Goal: Information Seeking & Learning: Find specific page/section

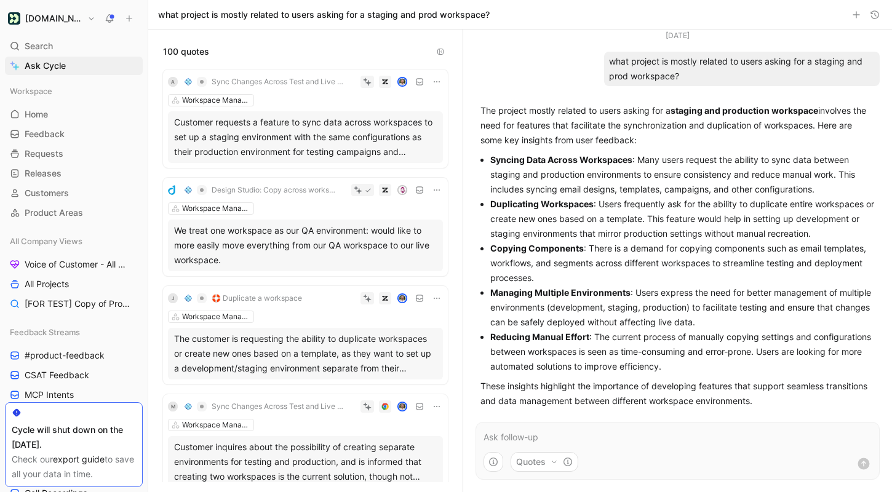
scroll to position [90, 0]
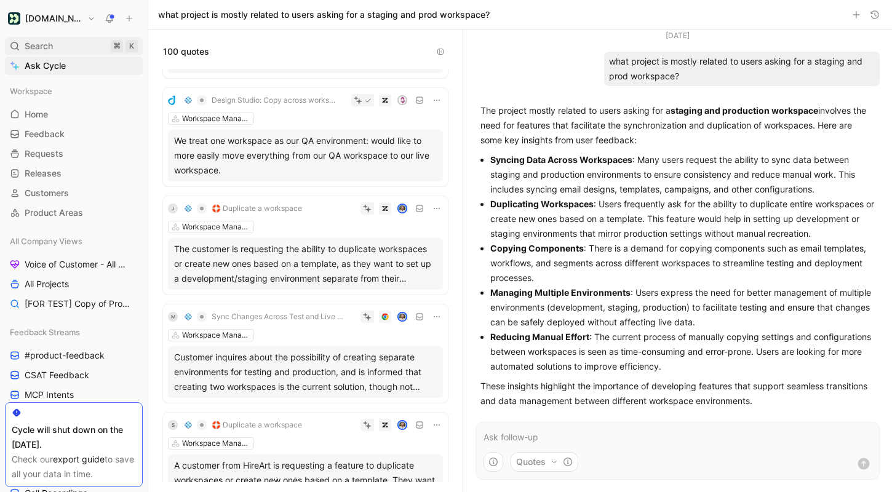
click at [63, 45] on div "Search ⌘ K" at bounding box center [74, 46] width 138 height 18
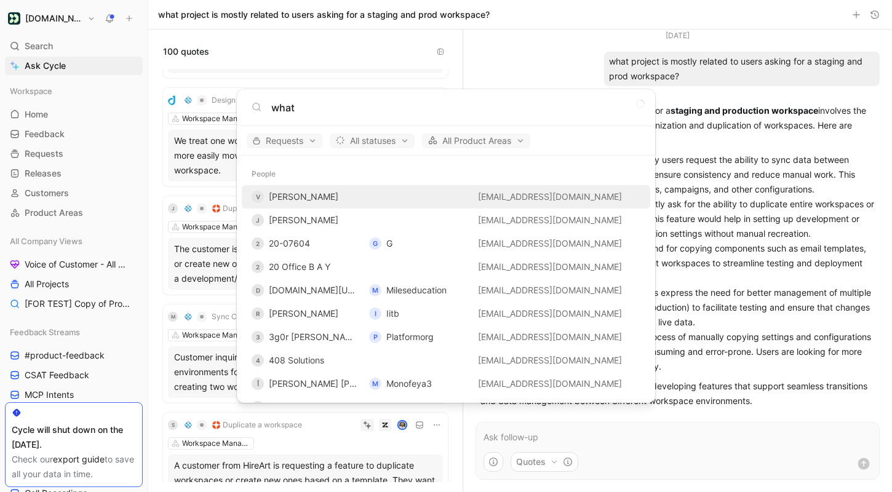
type input "what"
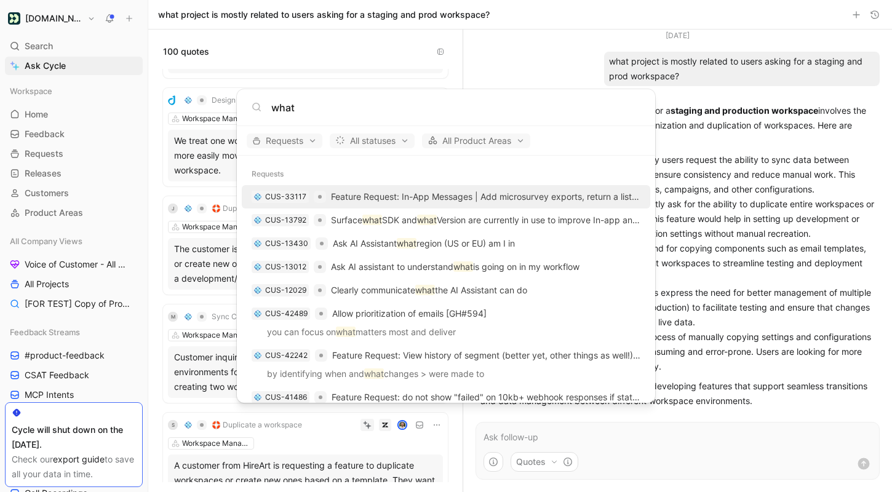
click at [710, 140] on body "Customer.io Search ⌘ K Ask Cycle Workspace Home G then H Feedback G then F Requ…" at bounding box center [446, 246] width 892 height 492
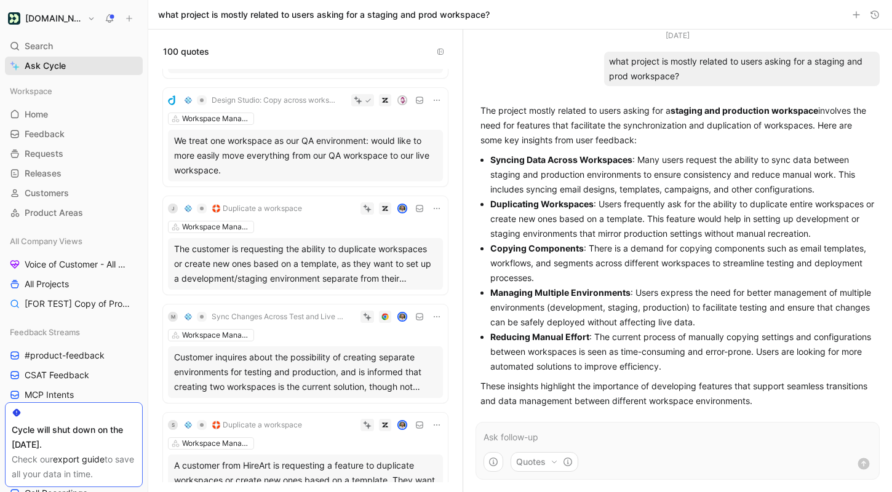
click at [45, 66] on span "Ask Cycle" at bounding box center [45, 65] width 41 height 15
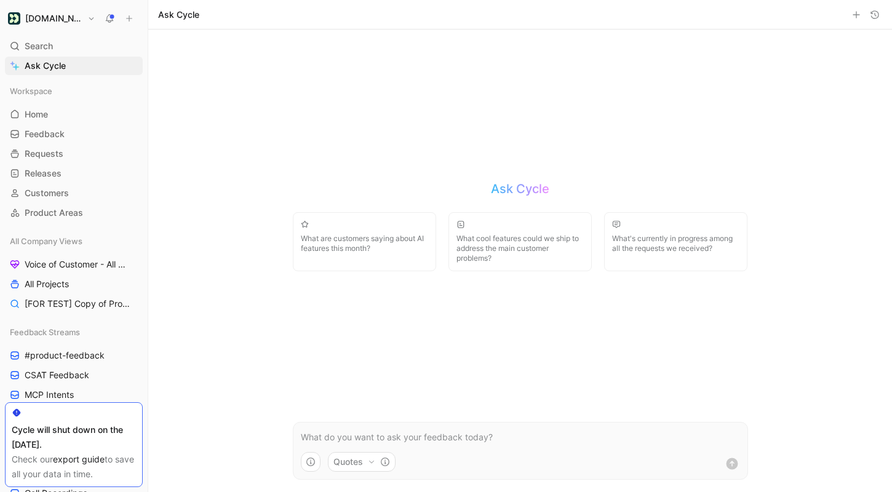
click at [398, 442] on p at bounding box center [520, 437] width 439 height 15
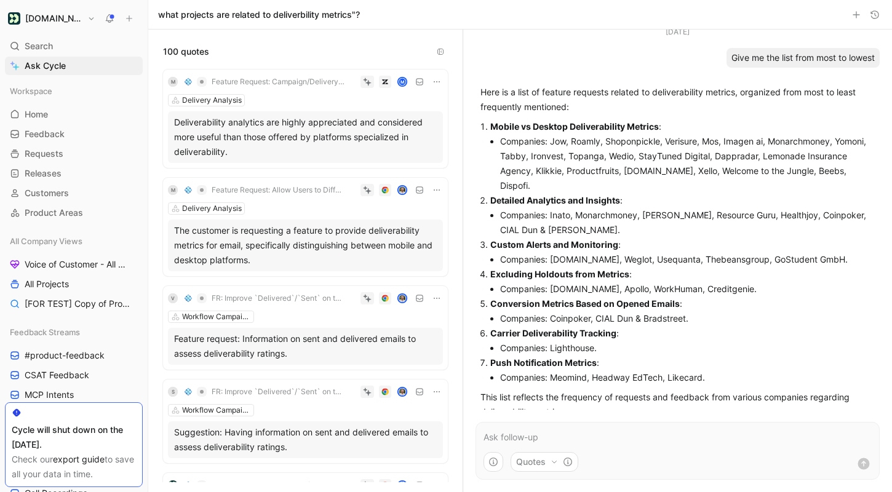
scroll to position [614, 0]
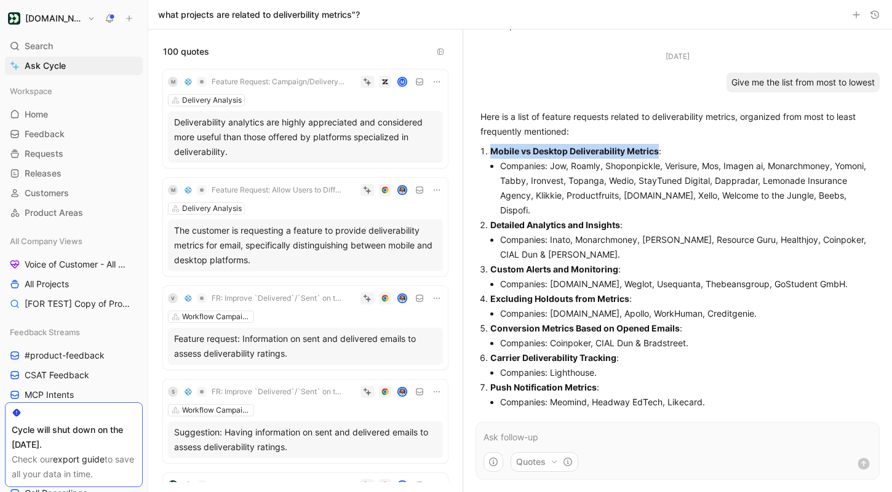
drag, startPoint x: 660, startPoint y: 153, endPoint x: 491, endPoint y: 153, distance: 168.6
click at [491, 153] on p "Mobile vs Desktop Deliverability Metrics :" at bounding box center [683, 151] width 385 height 15
copy strong "Mobile vs Desktop Deliverability Metrics"
click at [564, 220] on strong "Detailed Analytics and Insights" at bounding box center [556, 225] width 130 height 10
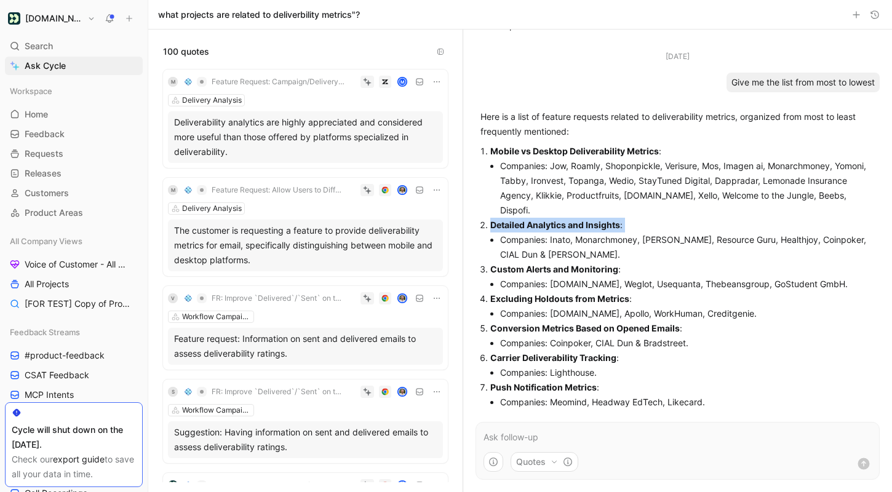
click at [564, 220] on strong "Detailed Analytics and Insights" at bounding box center [556, 225] width 130 height 10
copy li "Detailed Analytics and Insights :"
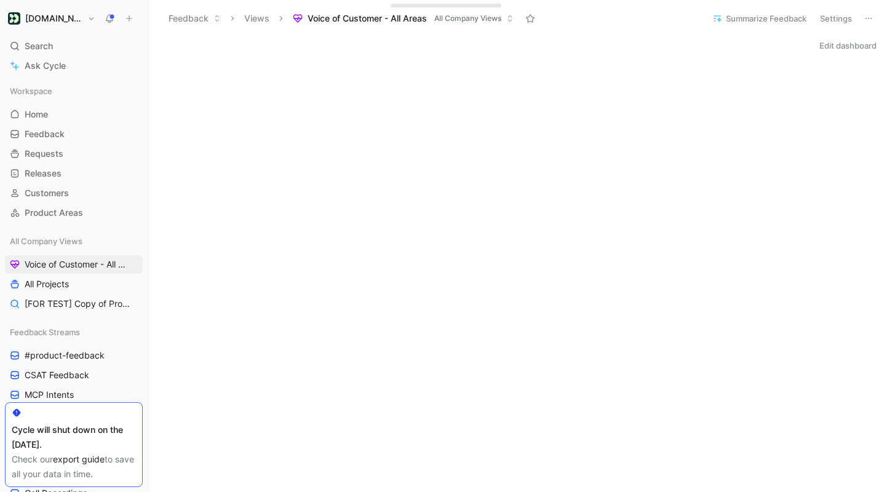
click at [89, 46] on div "Search ⌘ K" at bounding box center [74, 46] width 138 height 18
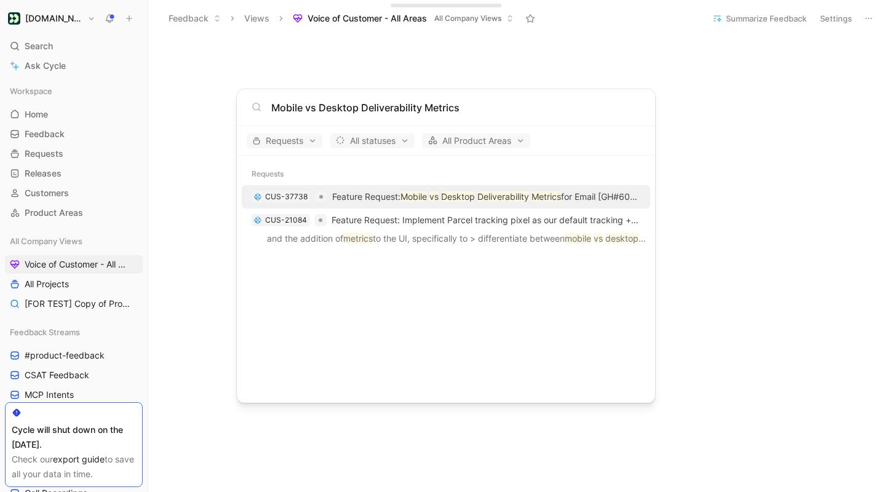
type input "Mobile vs Desktop Deliverability Metrics"
click at [471, 195] on mark "Desktop" at bounding box center [458, 196] width 34 height 10
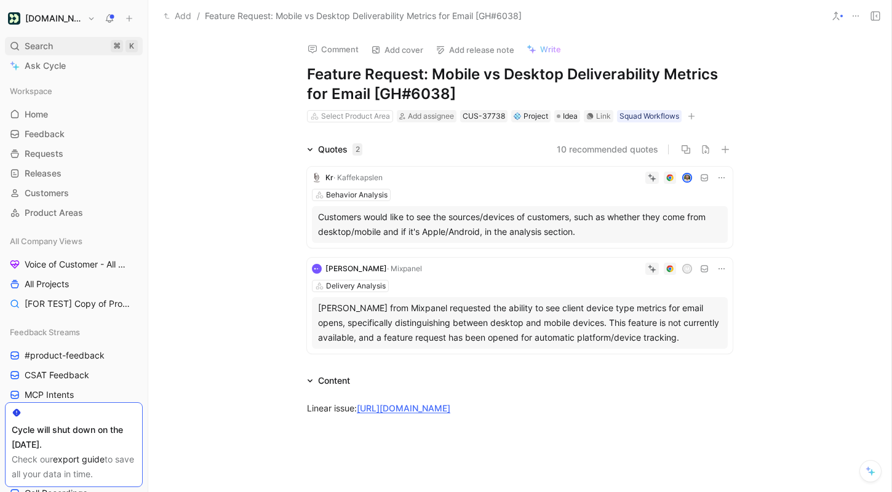
click at [66, 42] on div "Search ⌘ K" at bounding box center [74, 46] width 138 height 18
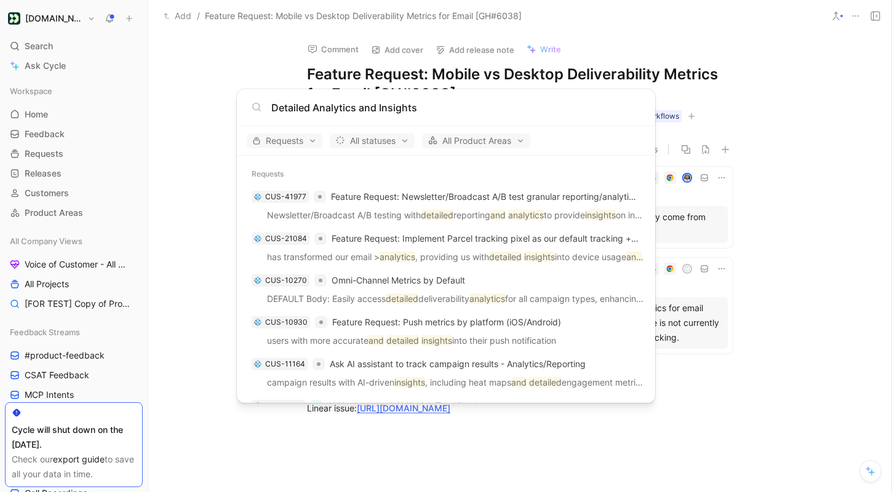
type input "Detailed Analytics and Insights"
click at [774, 181] on body "[DOMAIN_NAME] Search ⌘ K Ask Cycle Workspace Home G then H Feedback G then F Re…" at bounding box center [446, 246] width 892 height 492
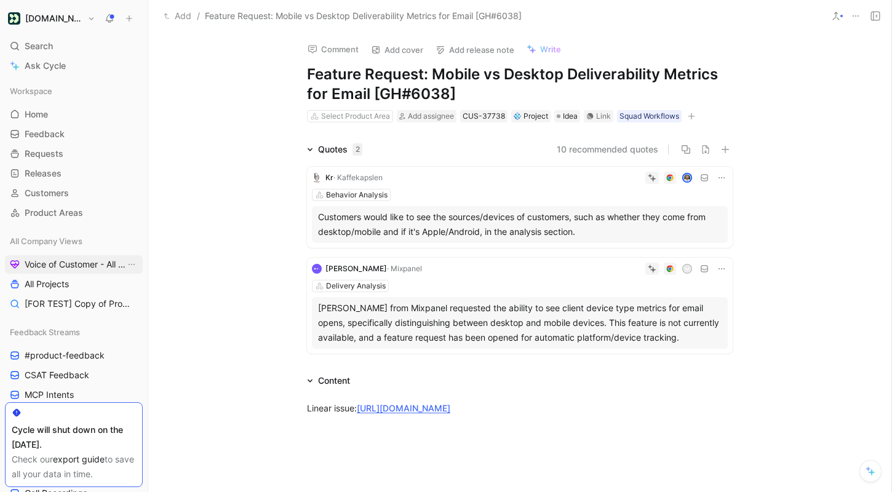
click at [59, 271] on link "Voice of Customer - All Areas" at bounding box center [74, 264] width 138 height 18
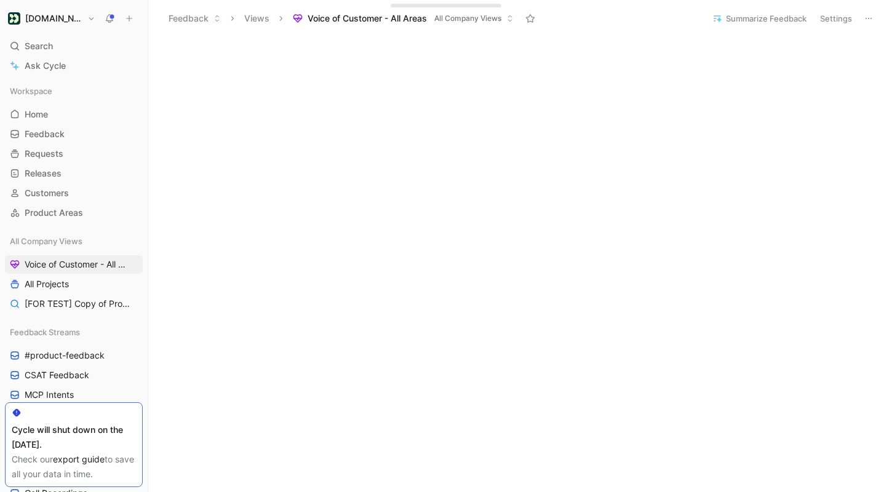
scroll to position [313, 0]
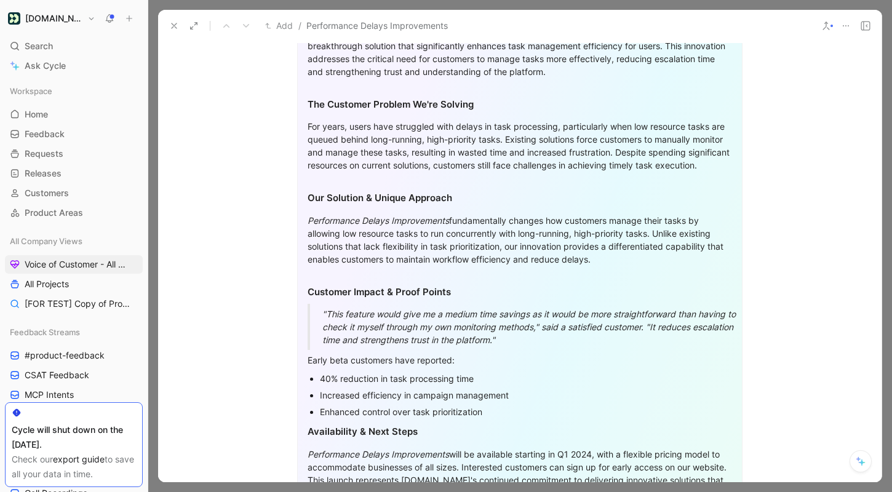
scroll to position [1273, 0]
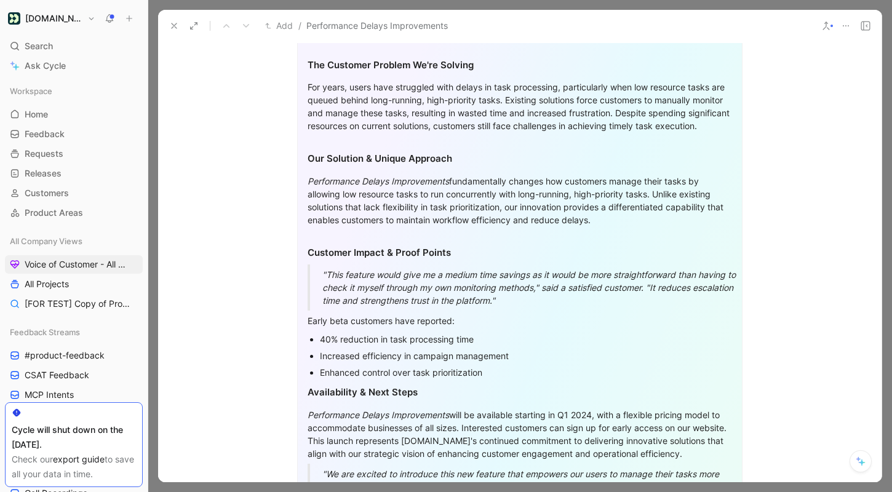
click at [177, 21] on icon at bounding box center [174, 26] width 10 height 10
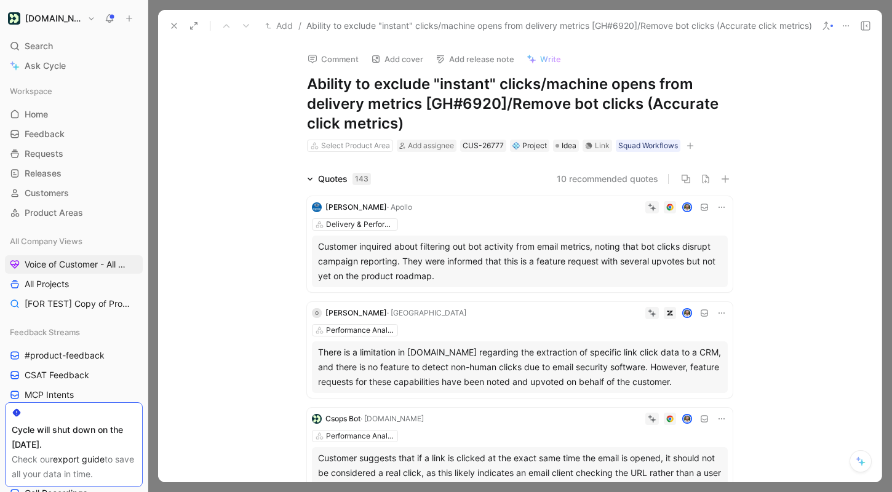
click at [172, 22] on icon at bounding box center [174, 26] width 10 height 10
